Goal: Check status

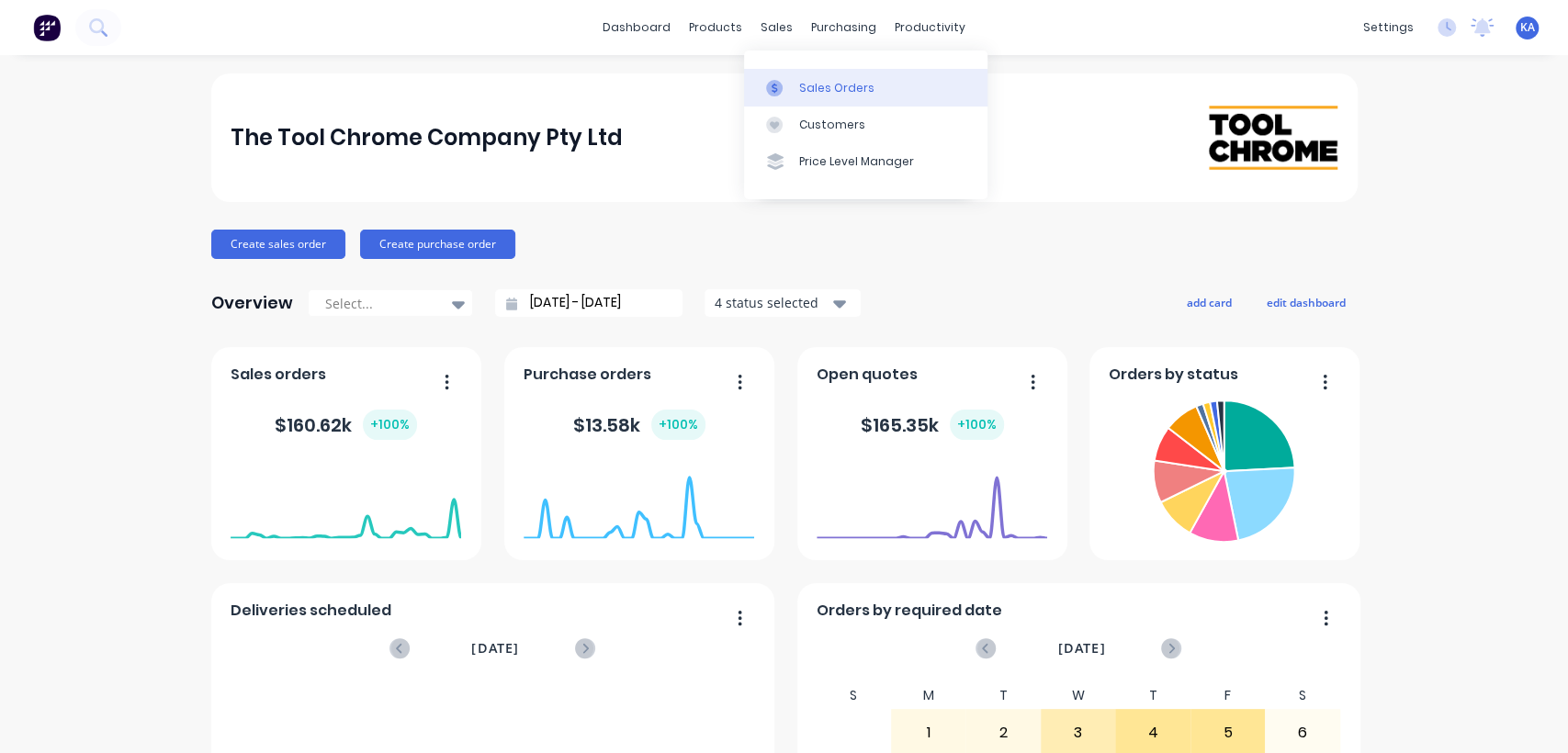
click at [843, 89] on div "Sales Orders" at bounding box center [836, 88] width 75 height 16
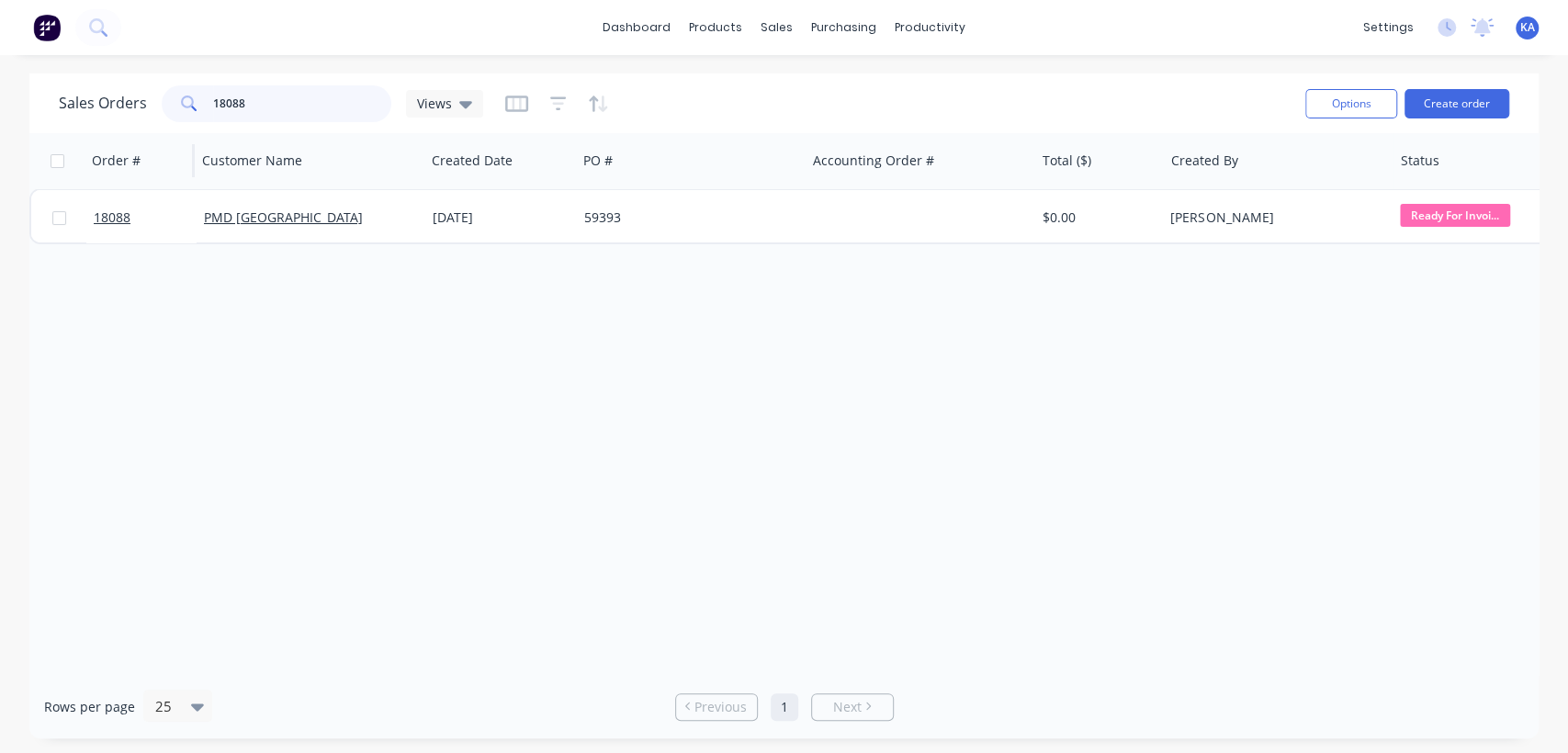
drag, startPoint x: 261, startPoint y: 104, endPoint x: 87, endPoint y: 140, distance: 177.7
click at [87, 140] on div "Sales Orders 18088 Views Options Create order Order # Customer Name Created Dat…" at bounding box center [784, 405] width 1508 height 665
type input "18055"
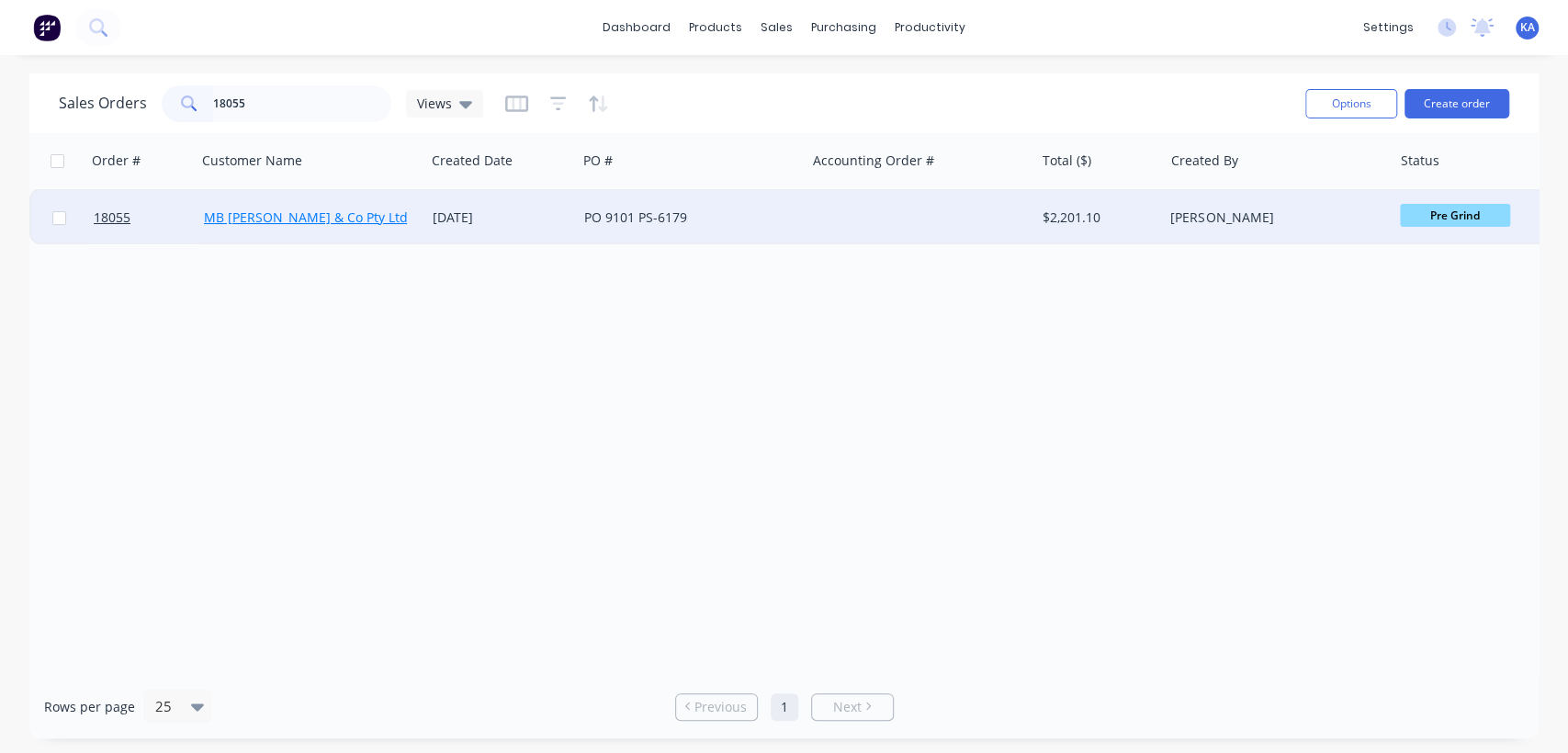
click at [221, 214] on link "MB [PERSON_NAME] & Co Pty Ltd" at bounding box center [306, 218] width 204 height 17
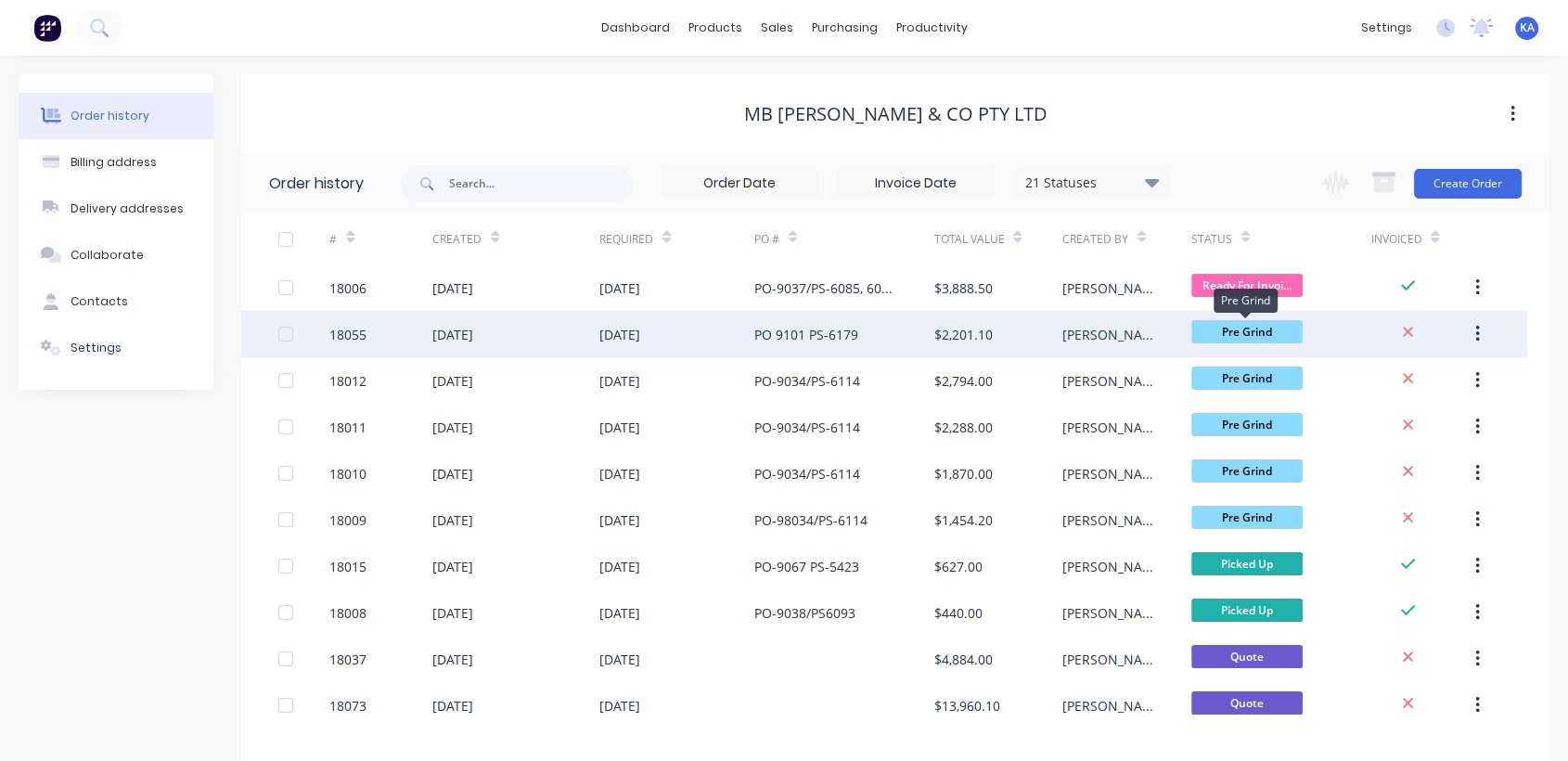
click at [1251, 333] on span "Pre Grind" at bounding box center [1247, 332] width 111 height 23
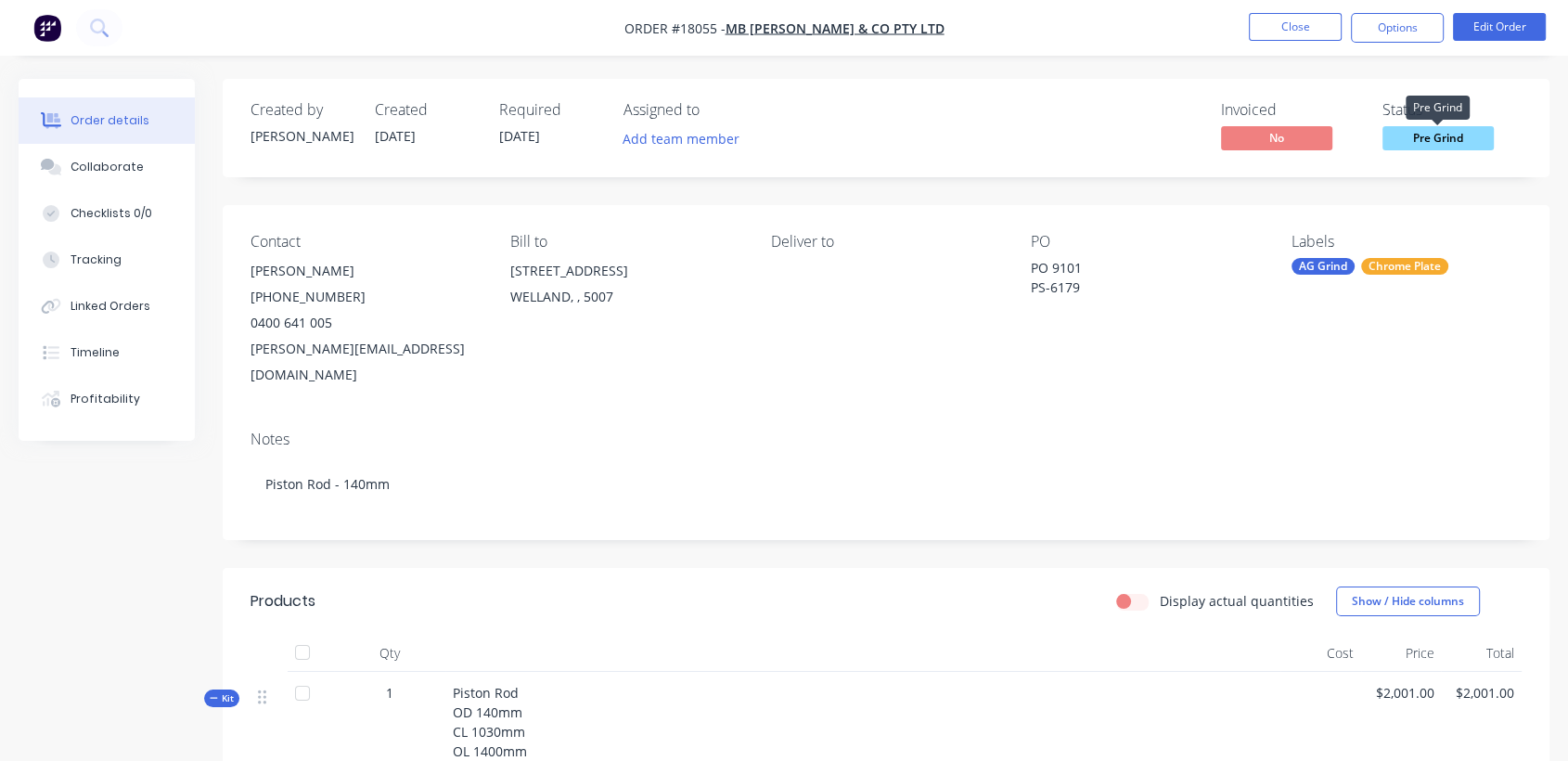
click at [1431, 136] on span "Pre Grind" at bounding box center [1438, 138] width 111 height 23
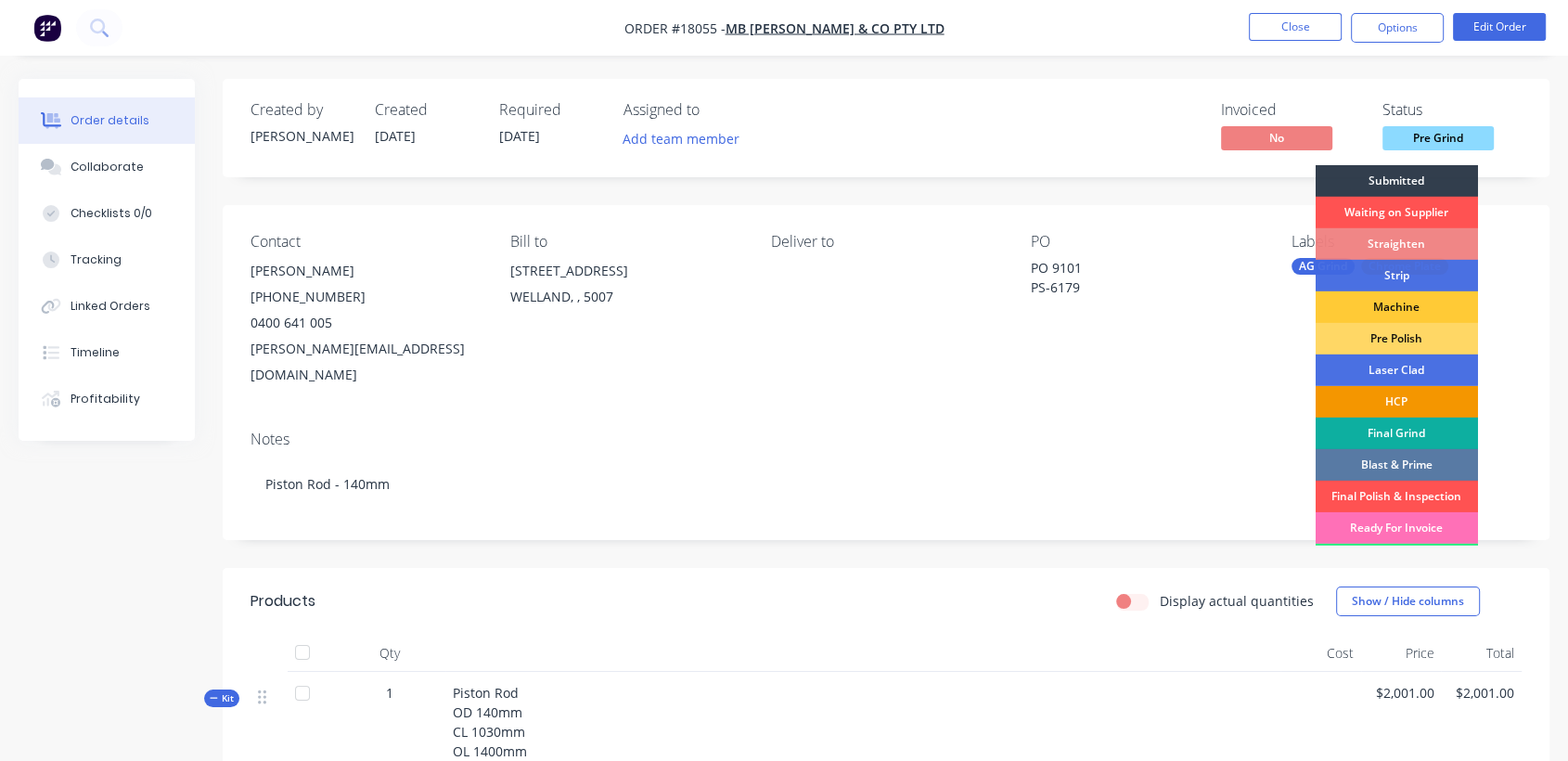
click at [1423, 388] on div "HCP" at bounding box center [1397, 402] width 162 height 31
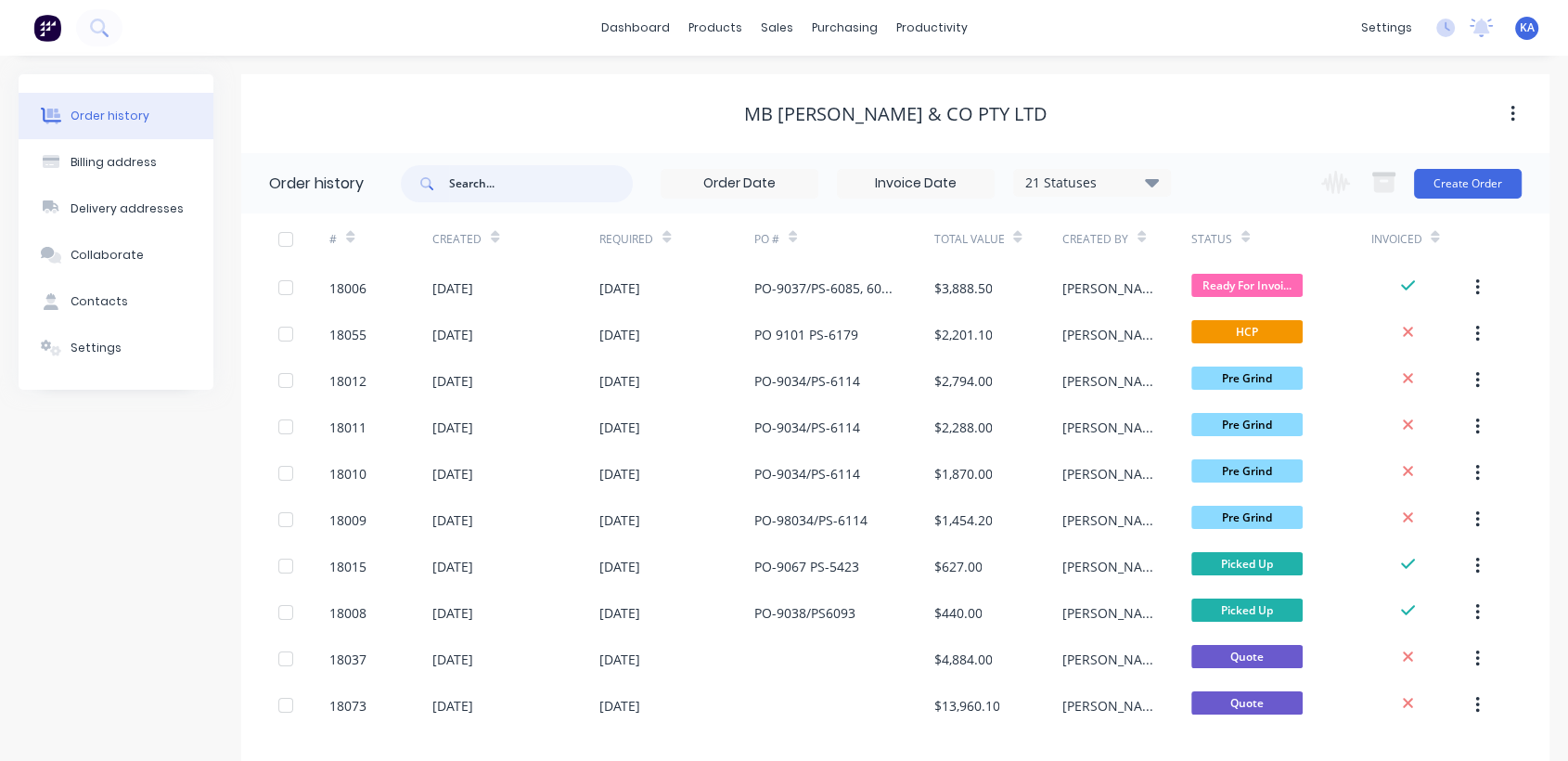
click at [491, 180] on input "text" at bounding box center [541, 184] width 184 height 37
type input "18076"
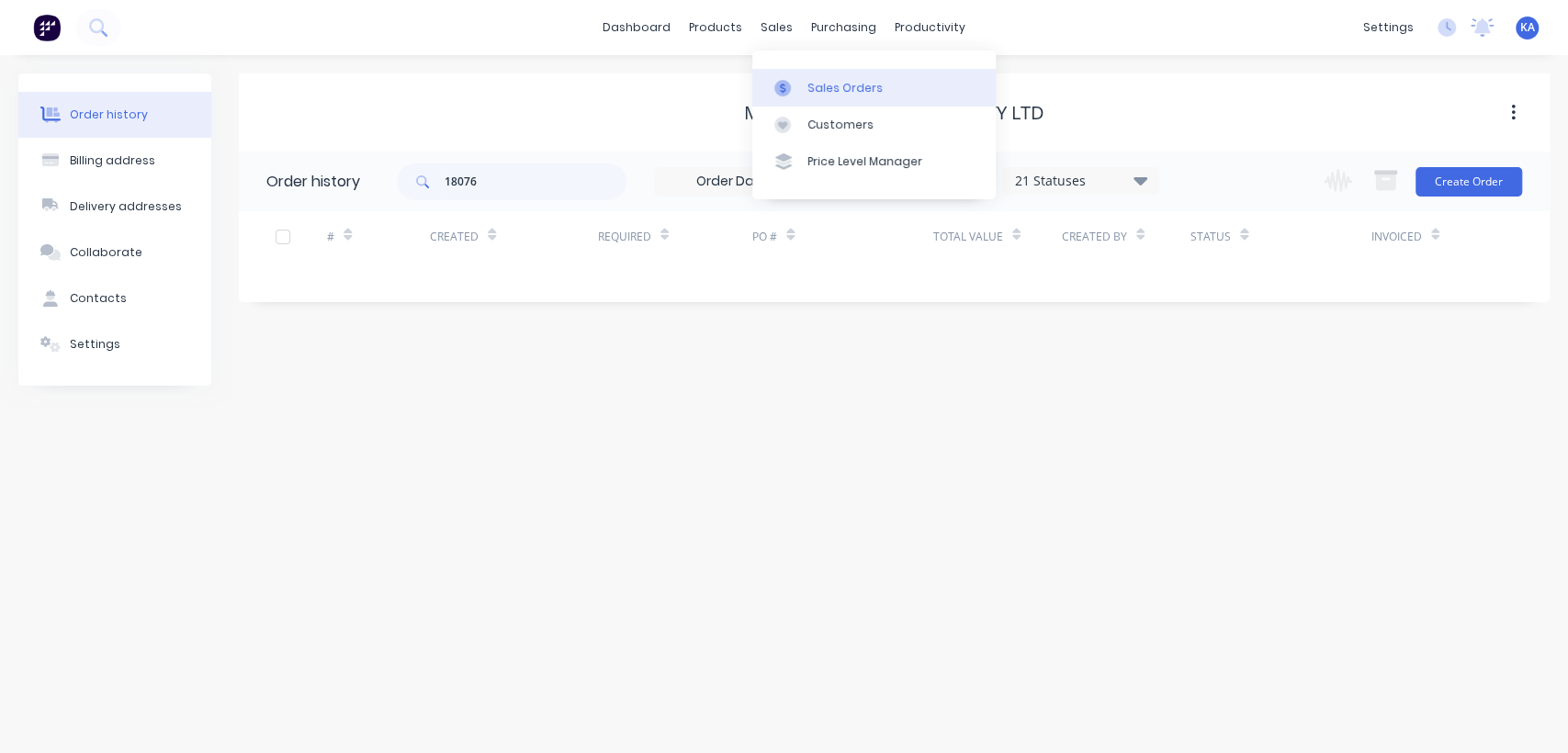
click at [823, 83] on div "Sales Orders" at bounding box center [845, 88] width 75 height 16
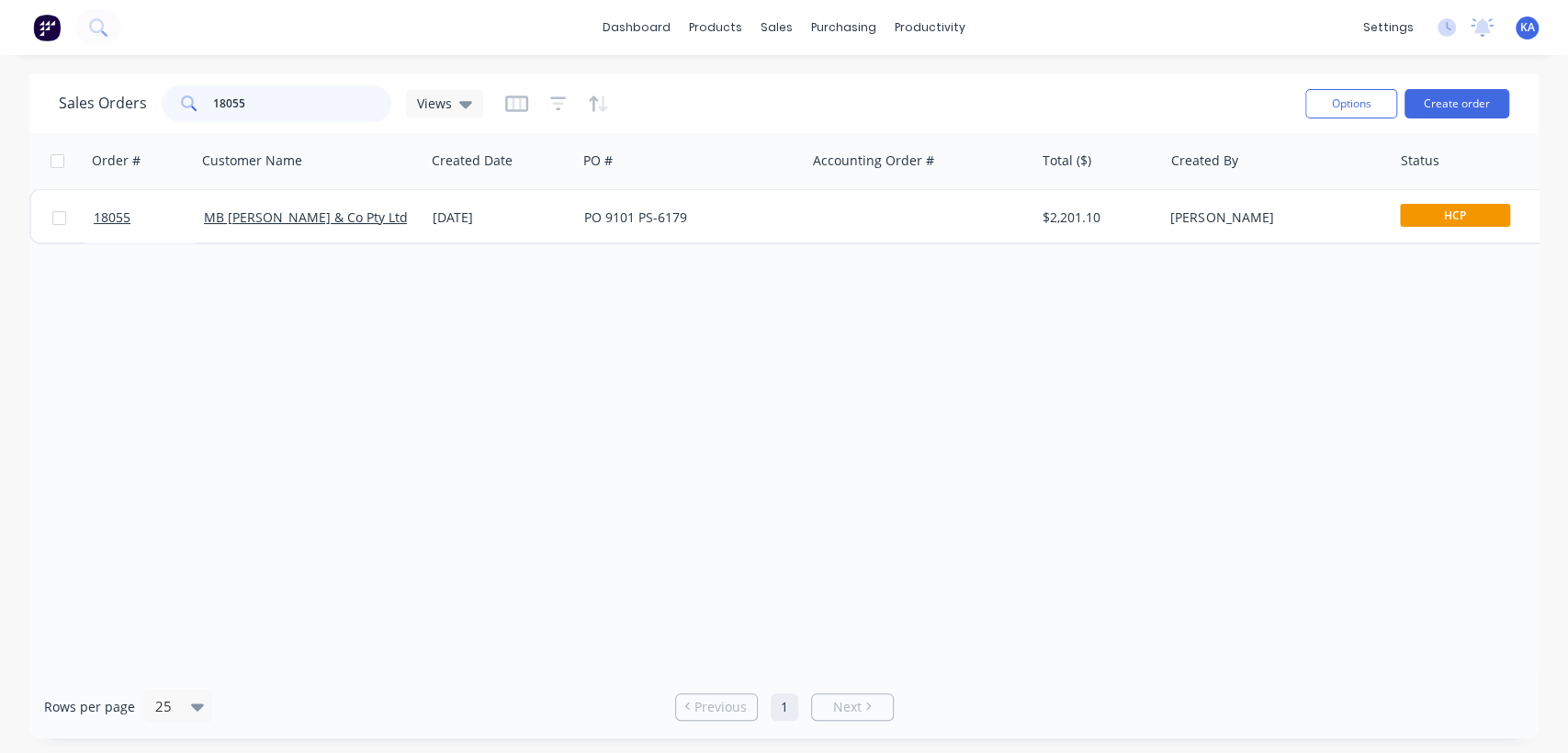
click at [281, 110] on input "18055" at bounding box center [302, 104] width 179 height 37
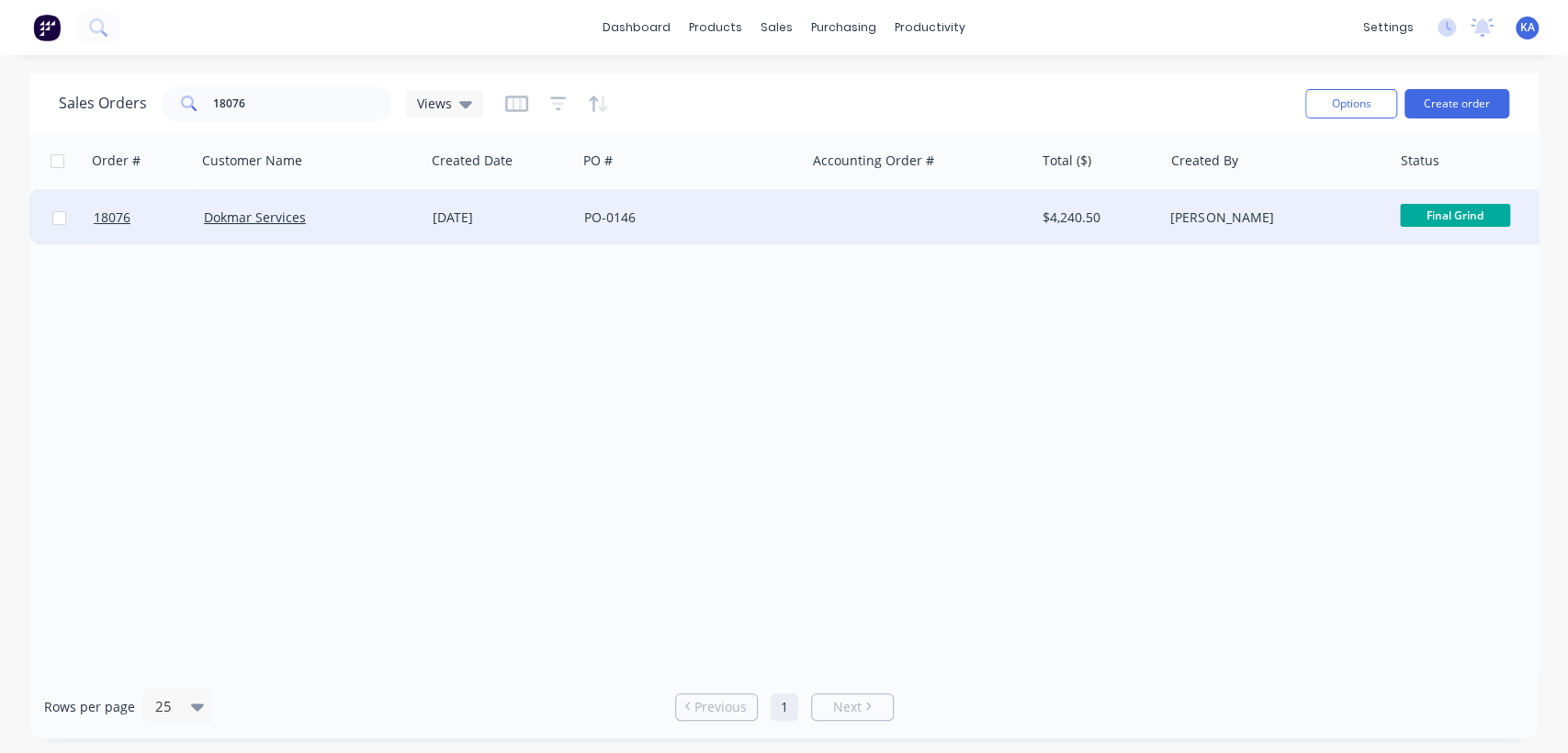
click at [1418, 215] on span "Final Grind" at bounding box center [1454, 216] width 110 height 23
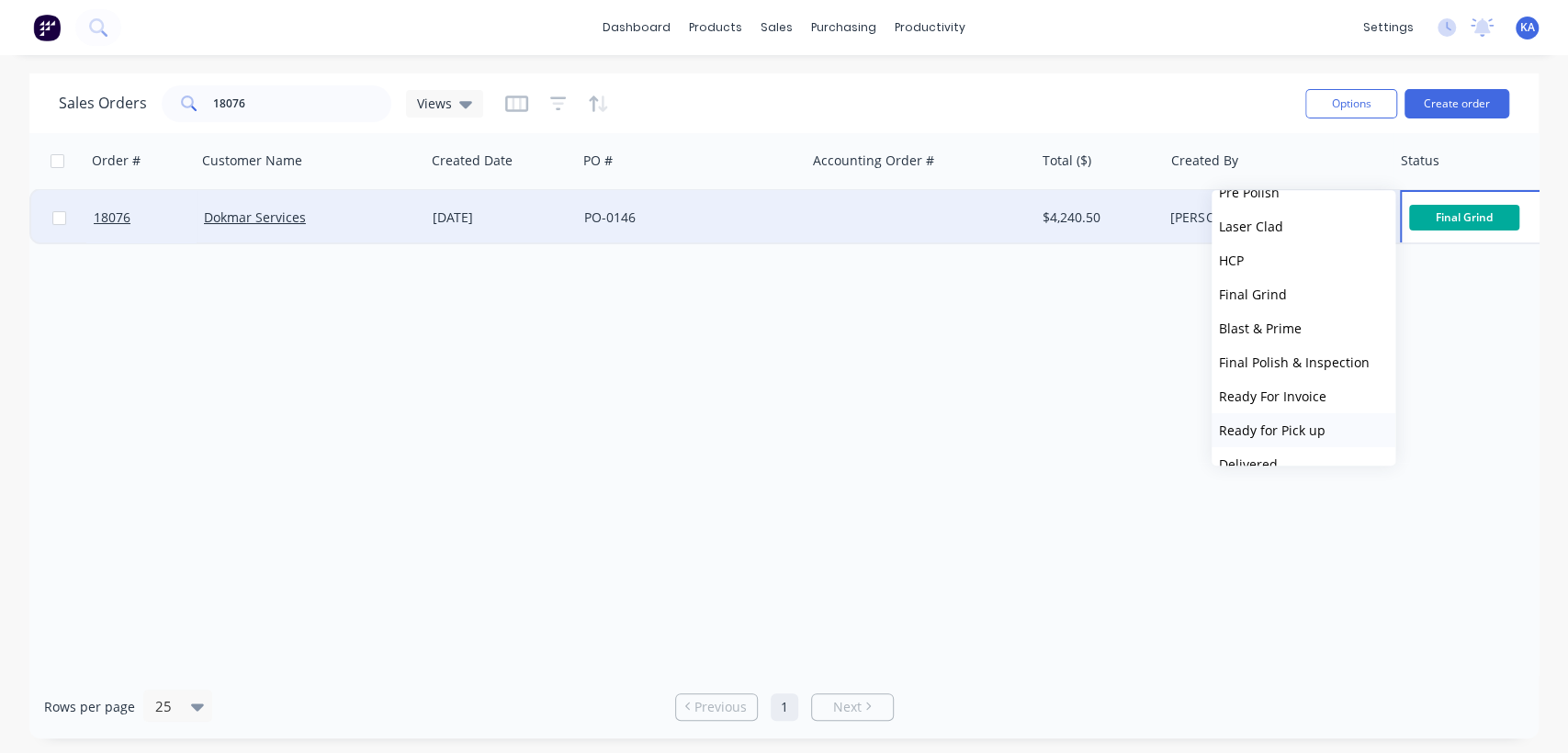
scroll to position [180, 0]
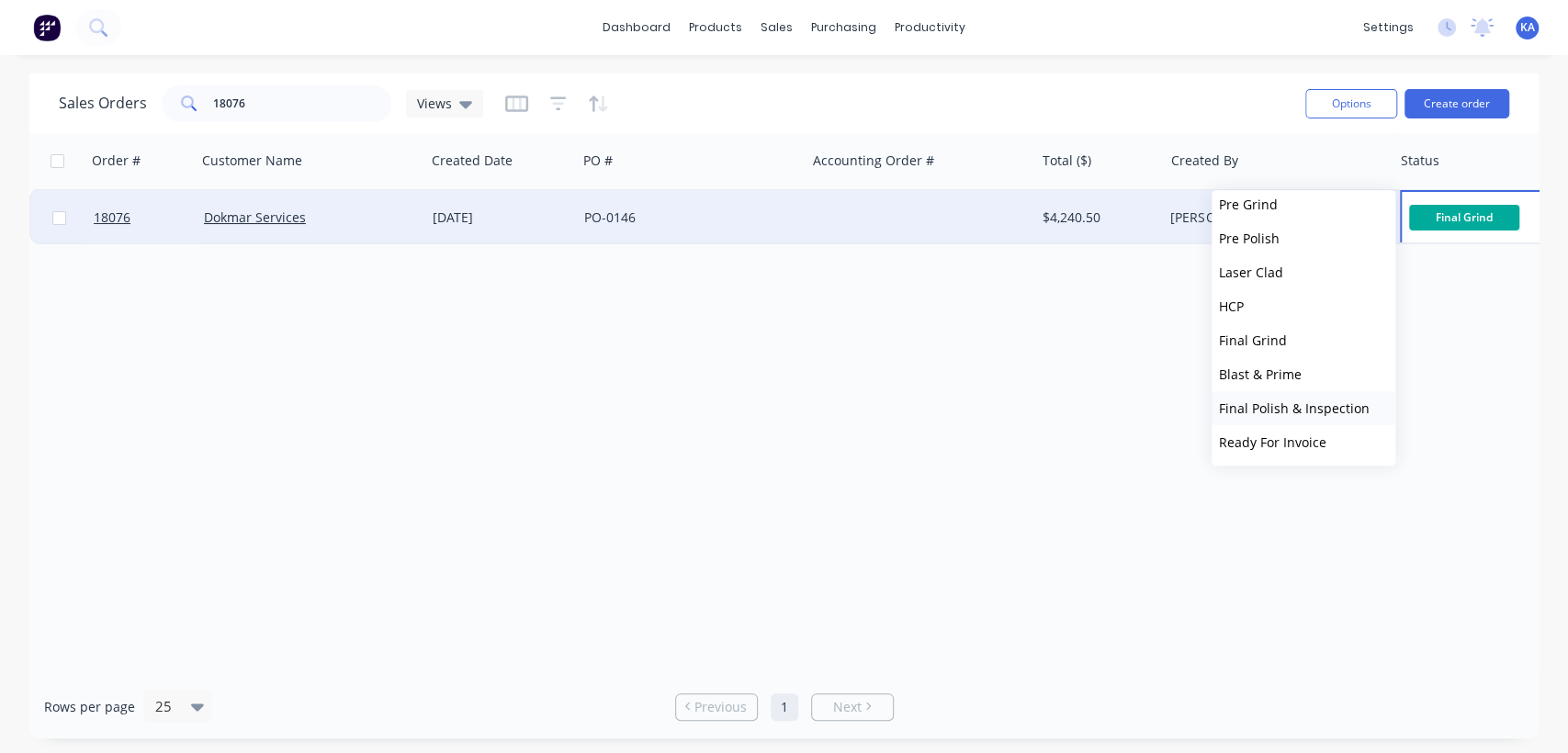
click at [1308, 402] on span "Final Polish & Inspection" at bounding box center [1294, 408] width 150 height 17
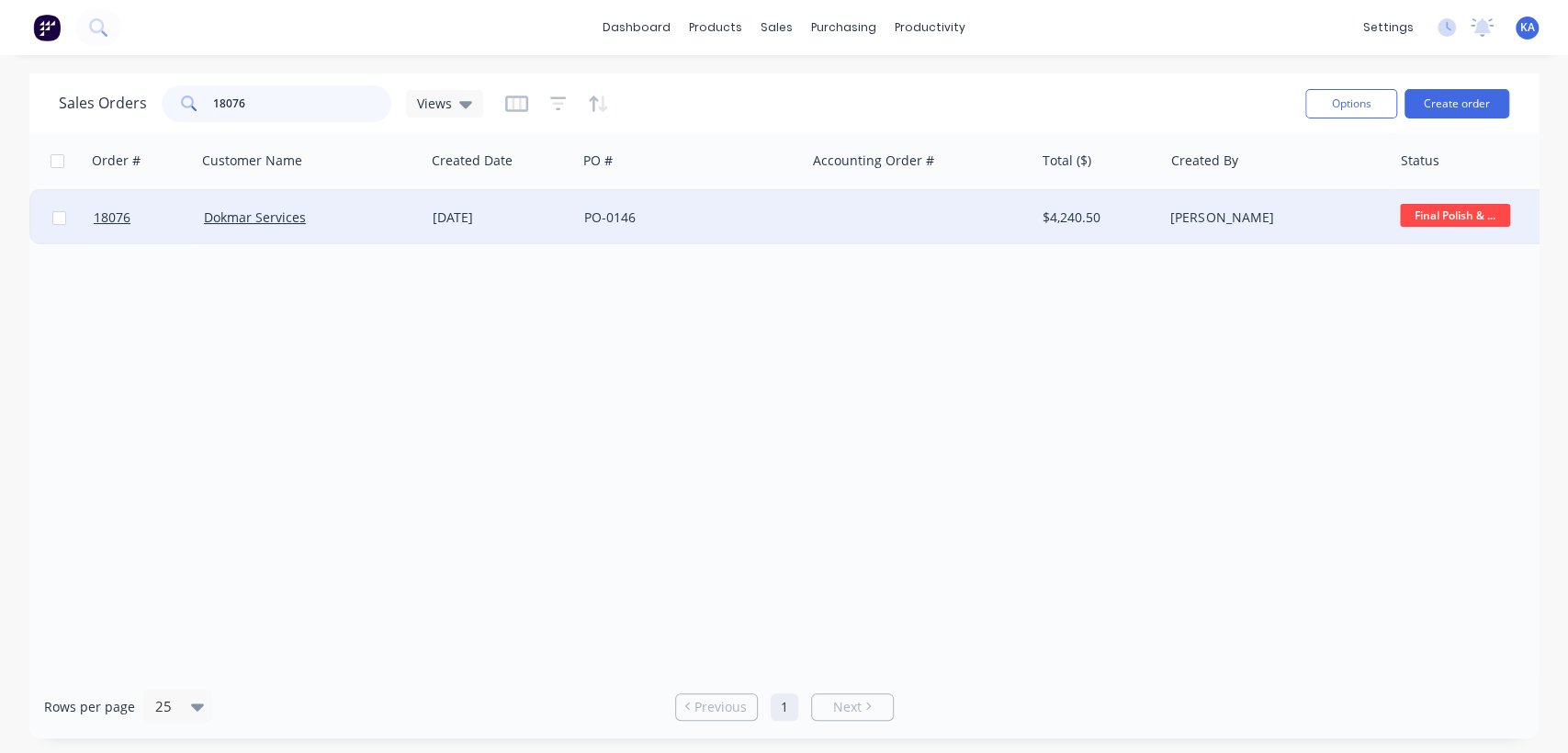
click at [275, 105] on input "18076" at bounding box center [302, 104] width 179 height 37
type input "18032"
click at [1464, 215] on span "Final Grind" at bounding box center [1454, 216] width 110 height 23
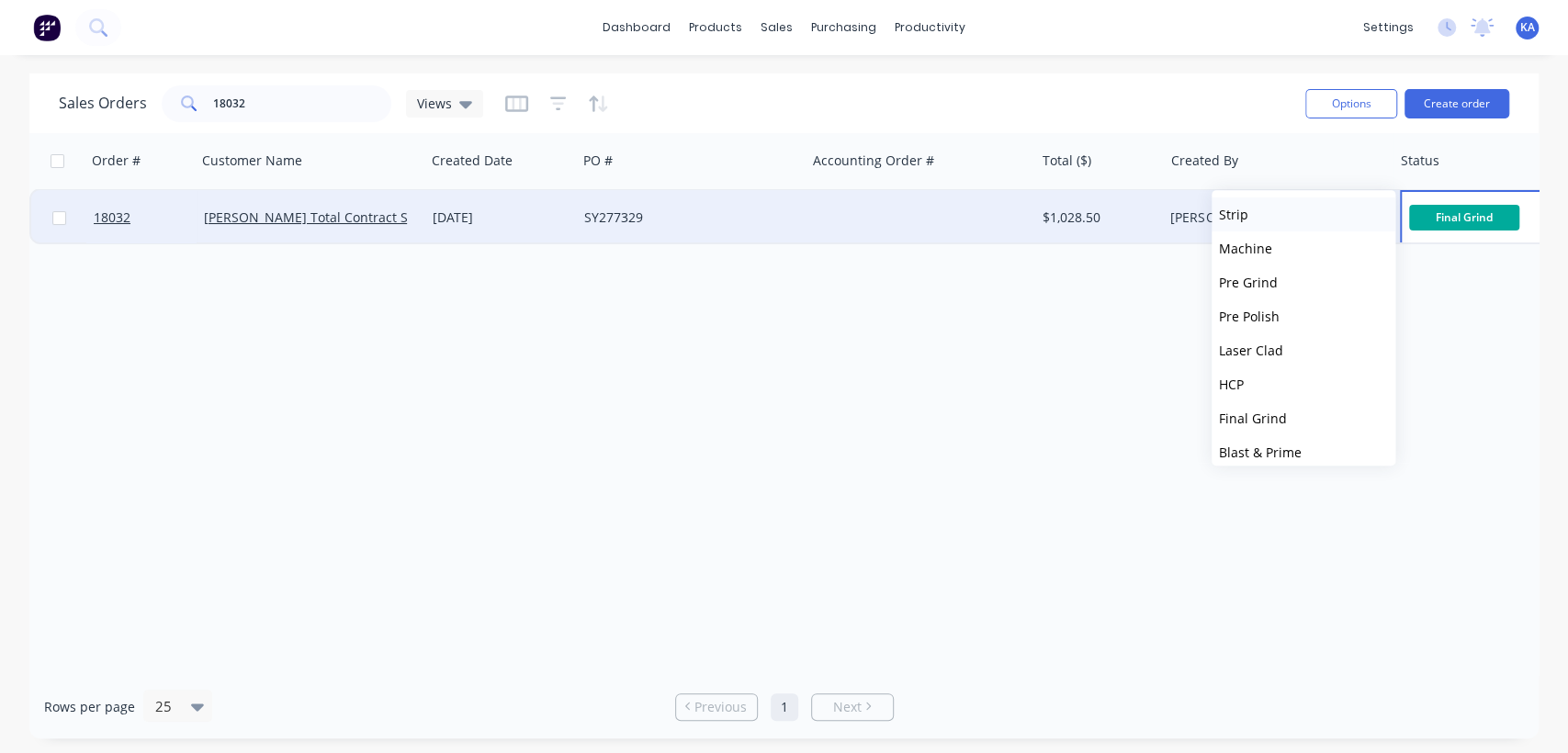
scroll to position [204, 0]
click at [1351, 383] on span "Final Polish & Inspection" at bounding box center [1294, 384] width 150 height 17
